Goal: Transaction & Acquisition: Purchase product/service

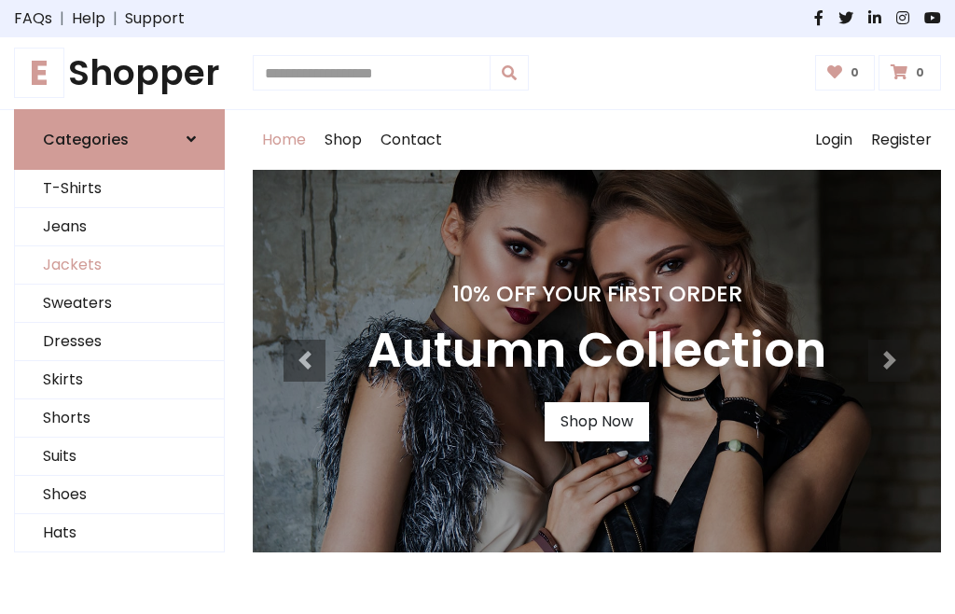
click at [119, 265] on link "Jackets" at bounding box center [119, 265] width 209 height 38
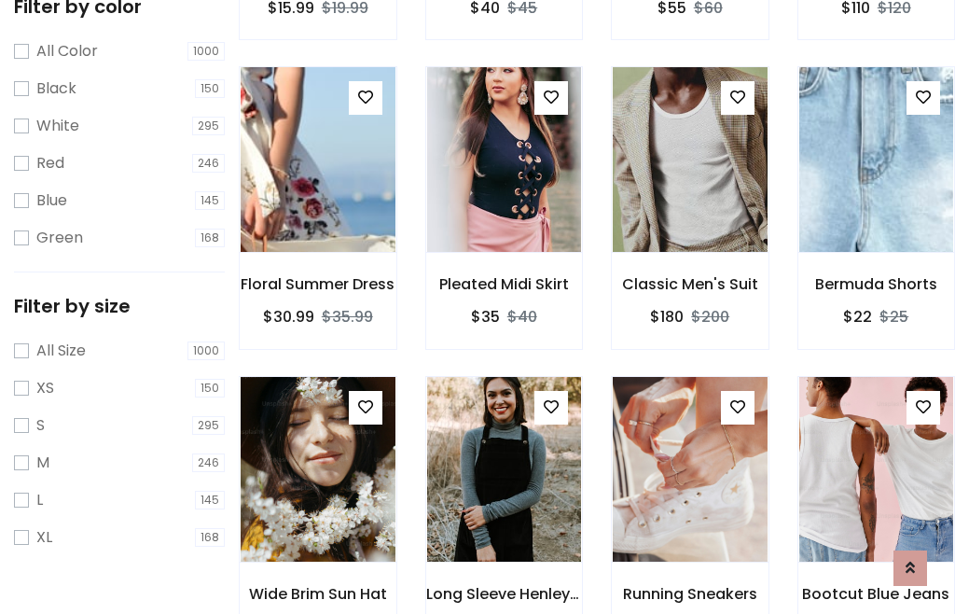
scroll to position [173, 0]
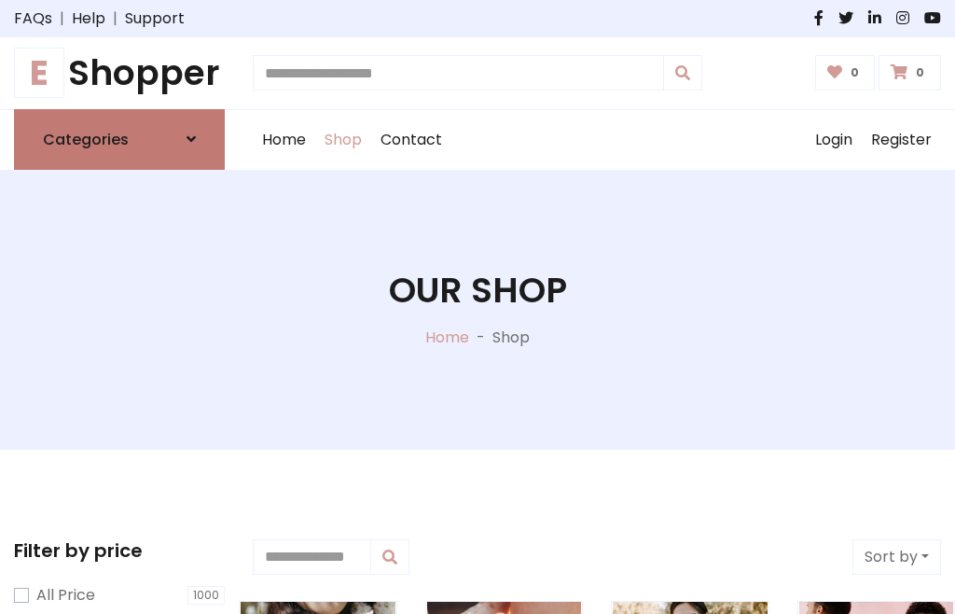
click at [119, 139] on h6 "Categories" at bounding box center [86, 140] width 86 height 18
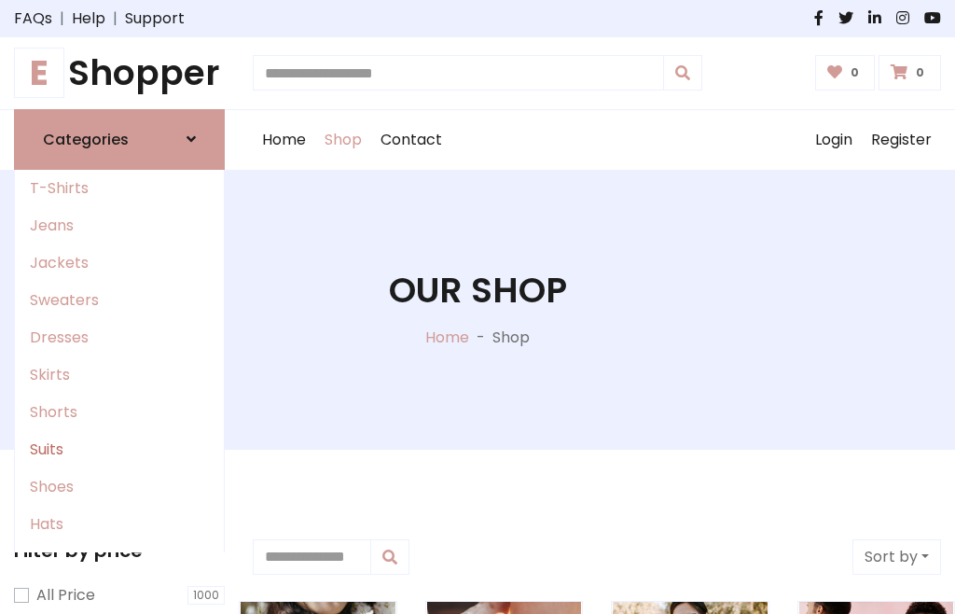
click at [119, 449] on link "Suits" at bounding box center [119, 449] width 209 height 37
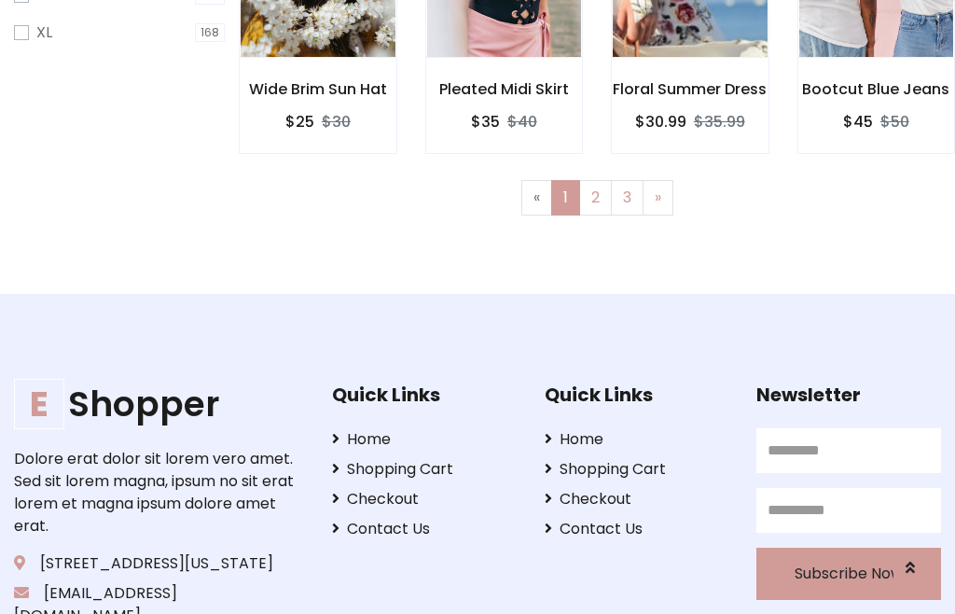
scroll to position [94, 0]
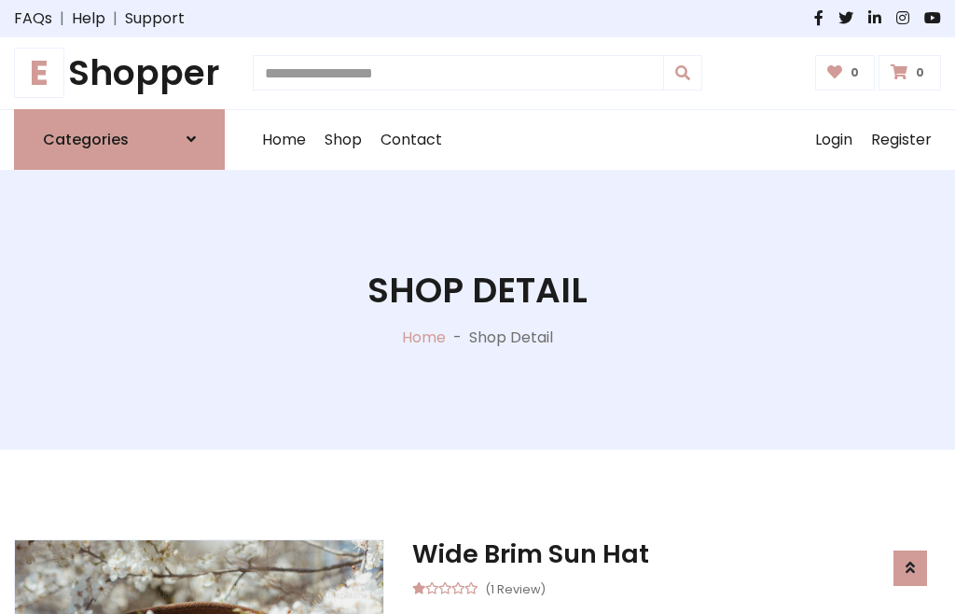
scroll to position [1576, 0]
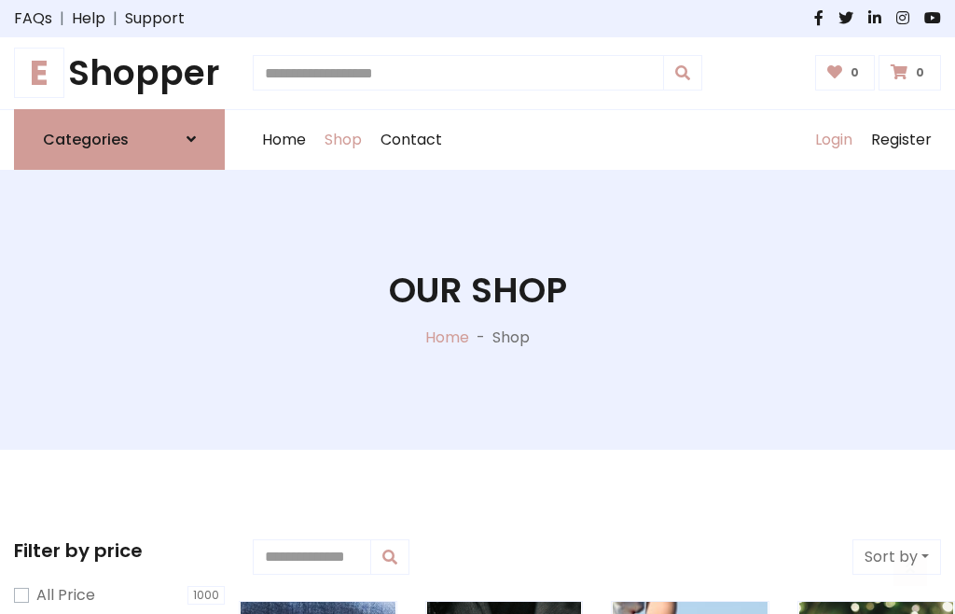
click at [833, 139] on link "Login" at bounding box center [834, 140] width 56 height 60
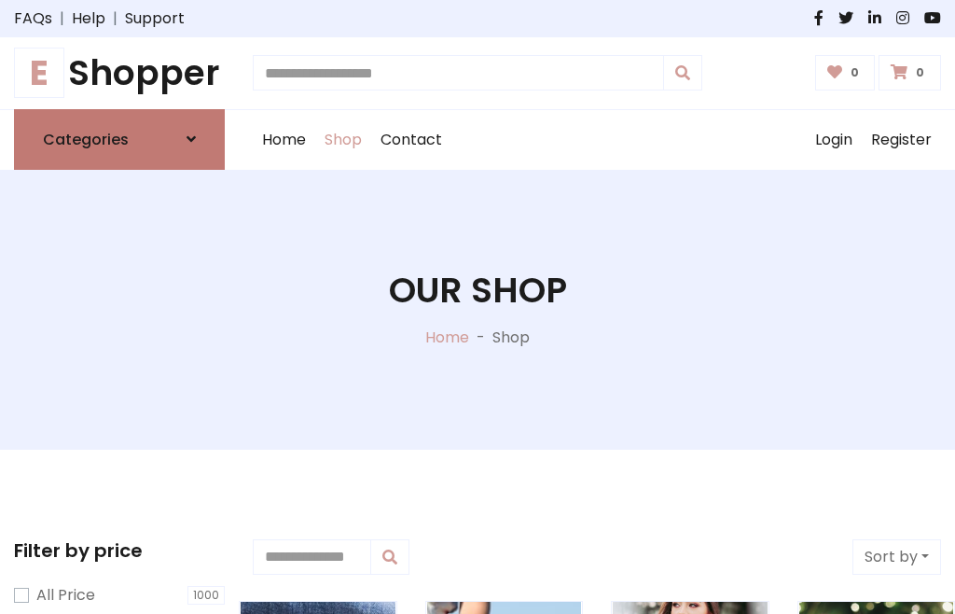
click at [191, 139] on icon at bounding box center [191, 138] width 9 height 15
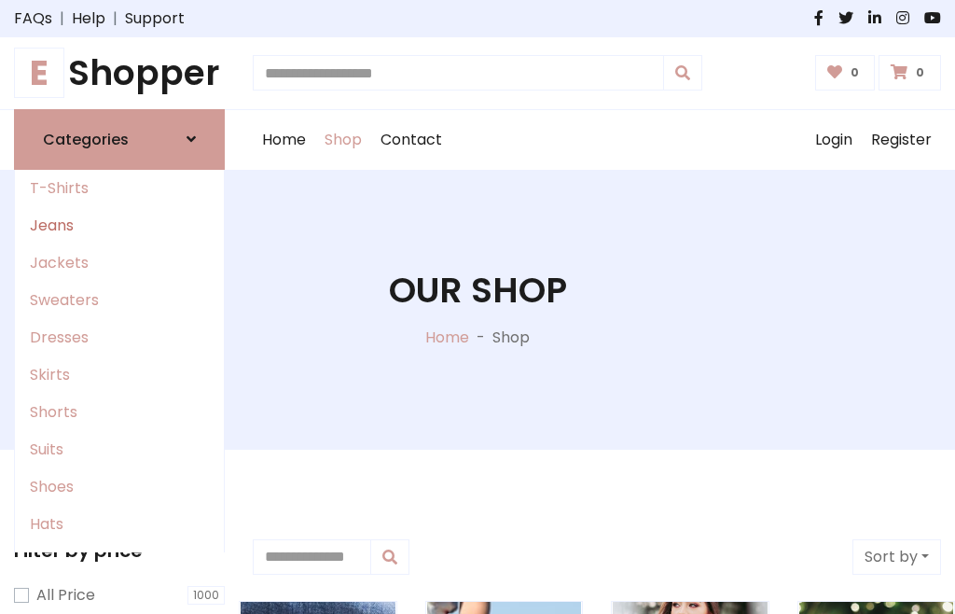
click at [119, 225] on link "Jeans" at bounding box center [119, 225] width 209 height 37
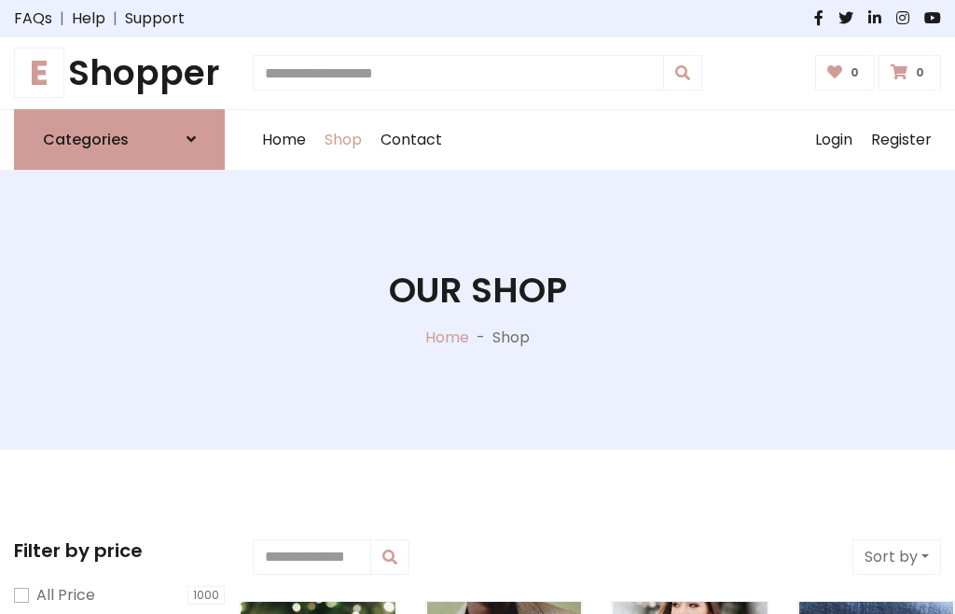
scroll to position [94, 0]
